Goal: Information Seeking & Learning: Learn about a topic

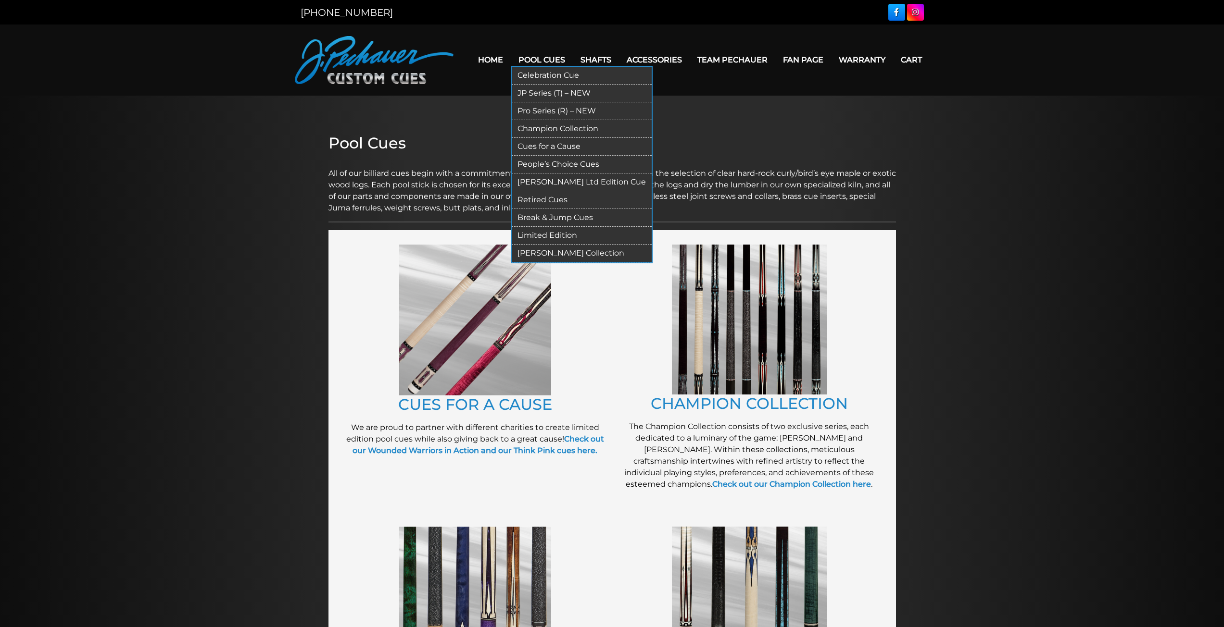
click at [537, 71] on link "Celebration Cue" at bounding box center [582, 76] width 140 height 18
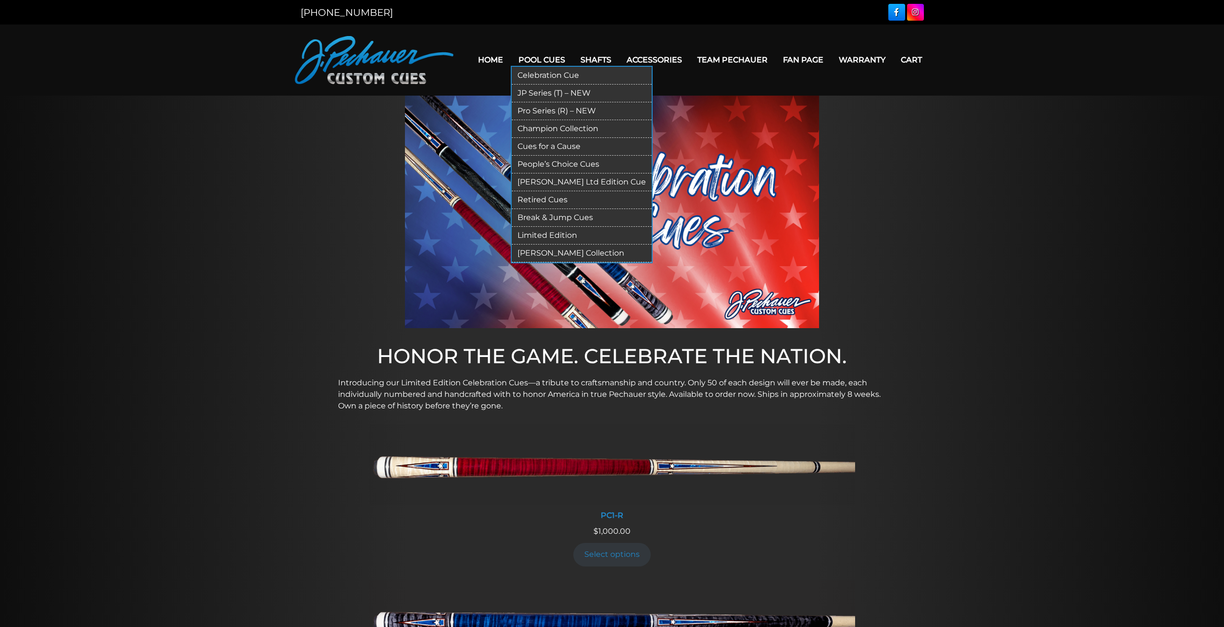
click at [544, 91] on link "JP Series (T) – NEW" at bounding box center [582, 94] width 140 height 18
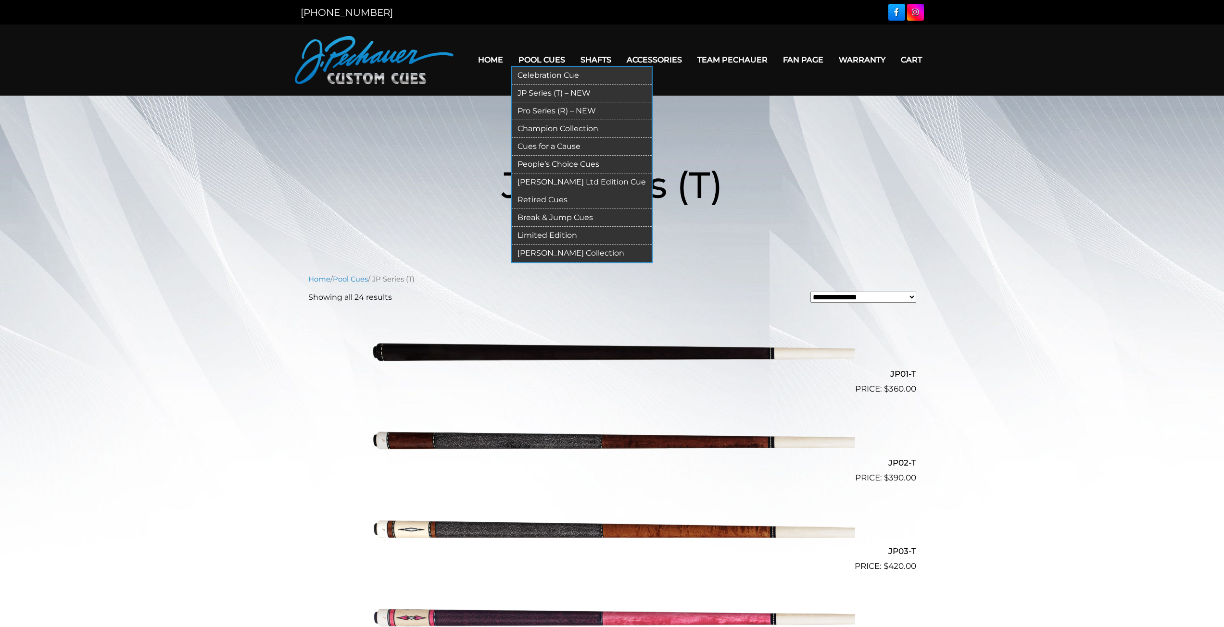
click at [555, 109] on link "Pro Series (R) – NEW" at bounding box center [582, 111] width 140 height 18
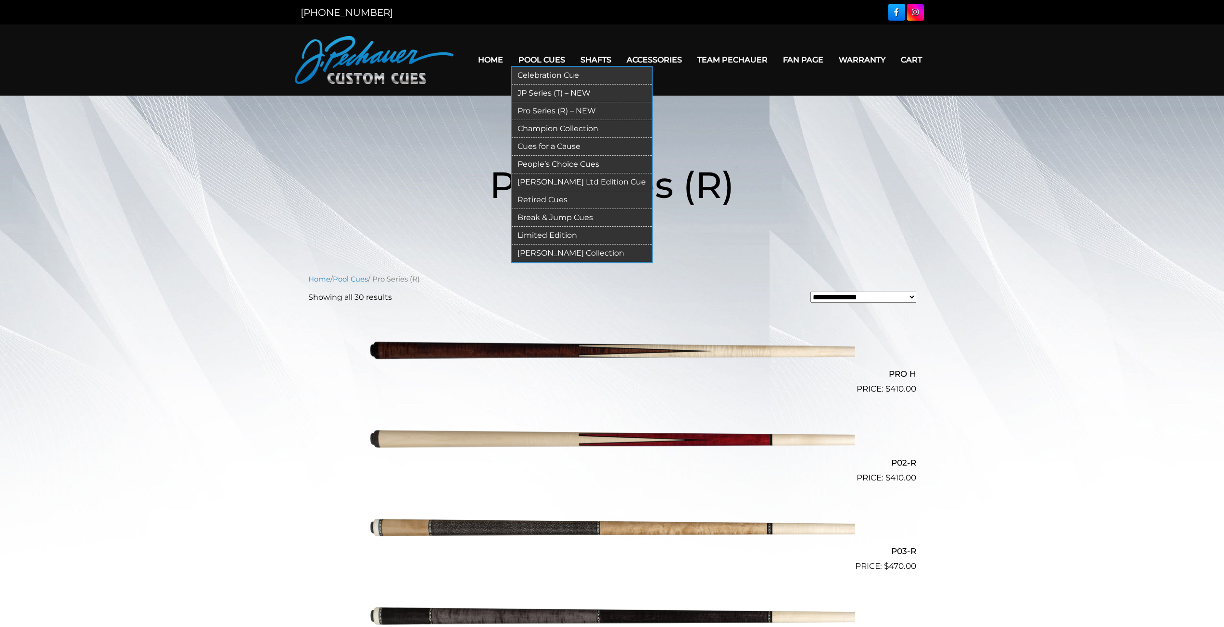
click at [548, 129] on link "Champion Collection" at bounding box center [582, 129] width 140 height 18
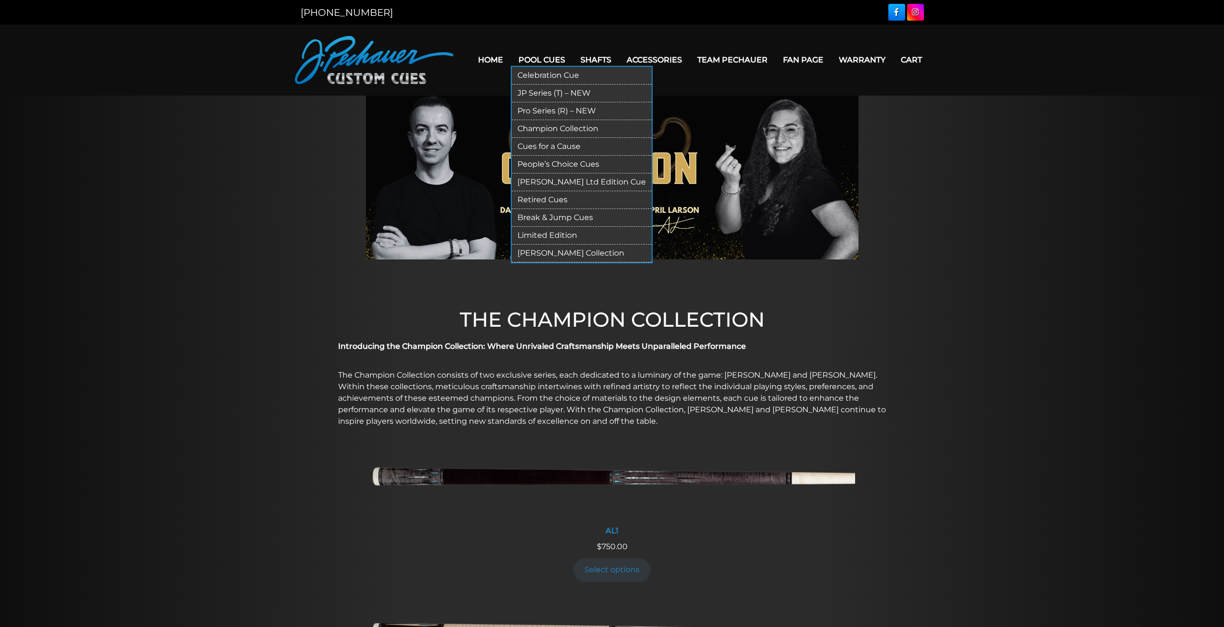
click at [549, 147] on link "Cues for a Cause" at bounding box center [582, 147] width 140 height 18
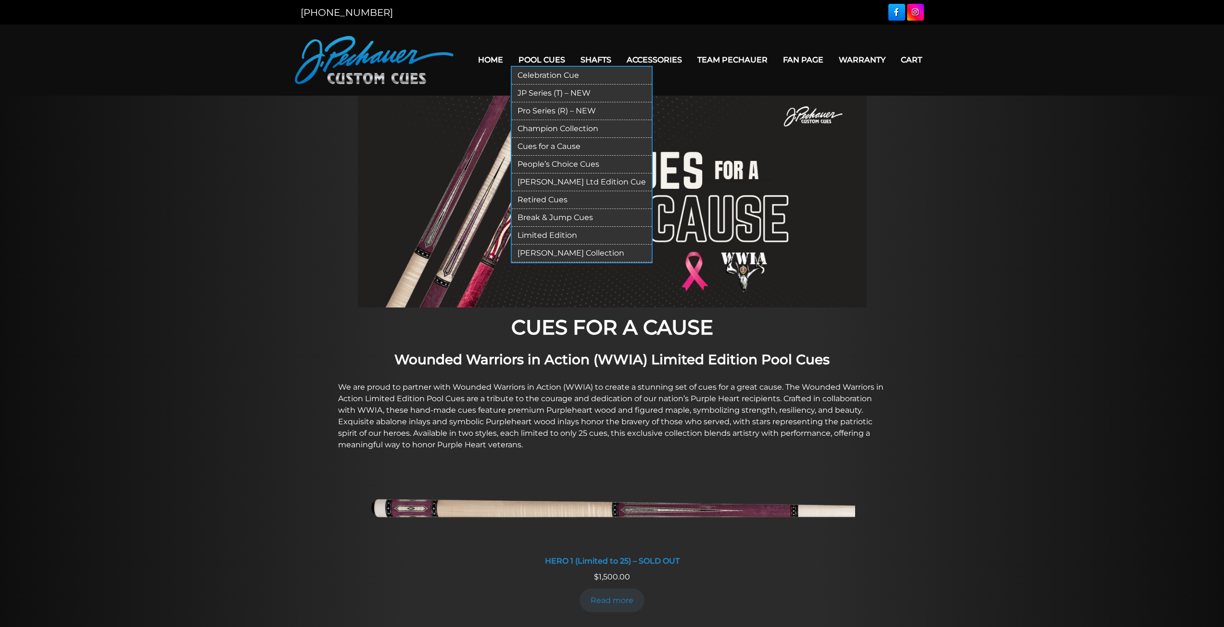
click at [548, 162] on link "People’s Choice Cues" at bounding box center [582, 165] width 140 height 18
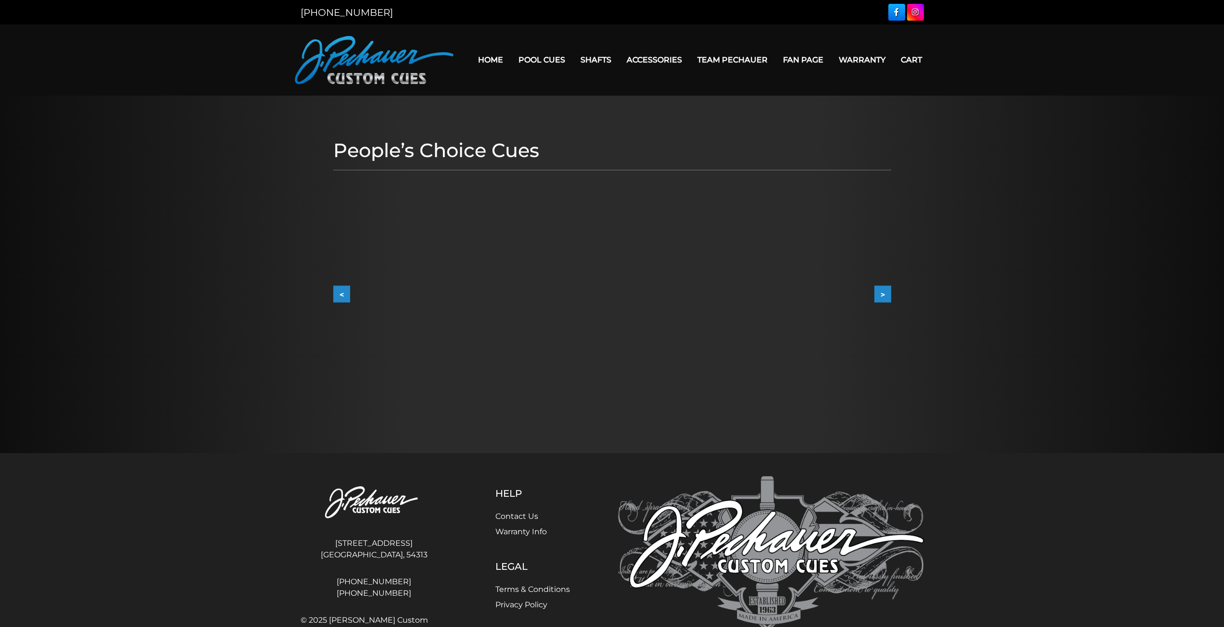
scroll to position [45, 0]
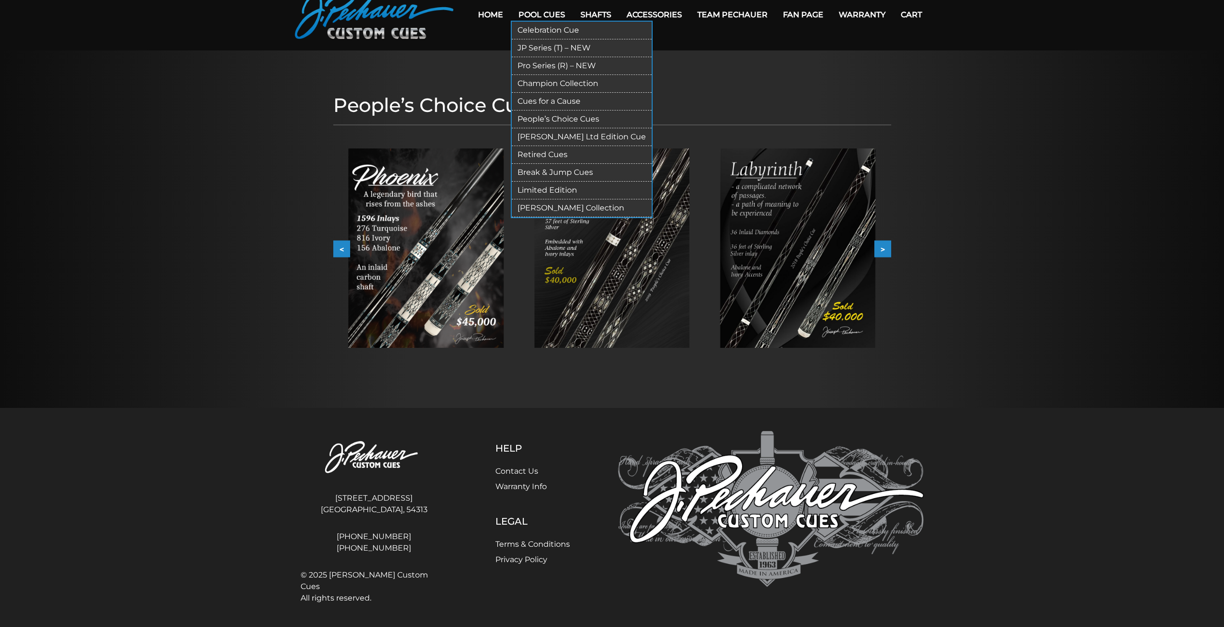
click at [558, 136] on link "[PERSON_NAME] Ltd Edition Cue" at bounding box center [582, 137] width 140 height 18
click at [561, 187] on link "Limited Edition" at bounding box center [582, 191] width 140 height 18
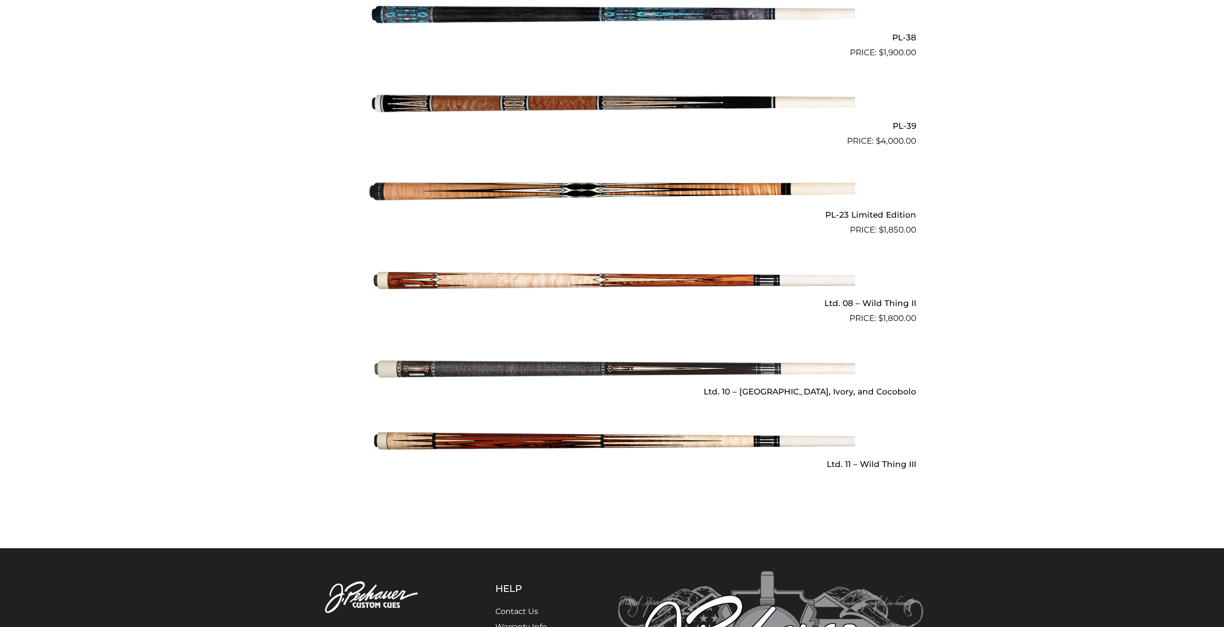
scroll to position [1171, 0]
